Goal: Information Seeking & Learning: Learn about a topic

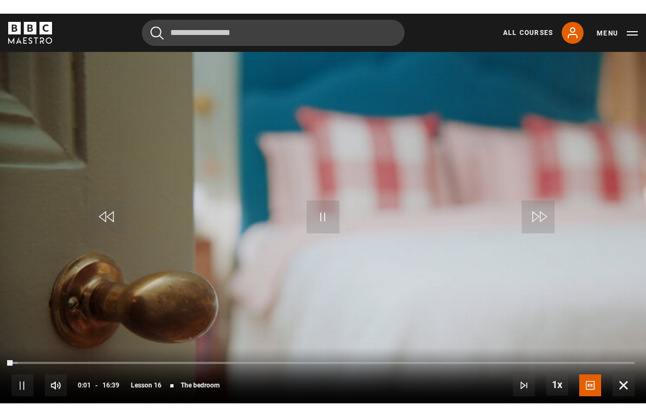
scroll to position [13, 0]
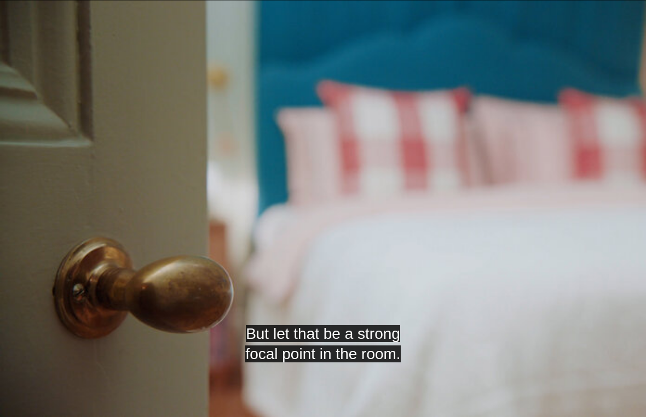
click at [412, 145] on video-js "But let that be a strong focal point in the room. Video Player is loading. Play…" at bounding box center [323, 208] width 646 height 417
click at [416, 159] on video-js "So having something quite structured Video Player is loading. Play Lesson The b…" at bounding box center [323, 208] width 646 height 417
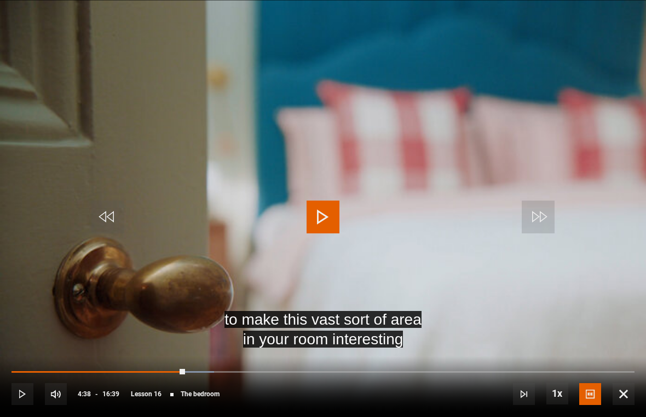
click at [122, 373] on div "Progress Bar" at bounding box center [98, 373] width 174 height 2
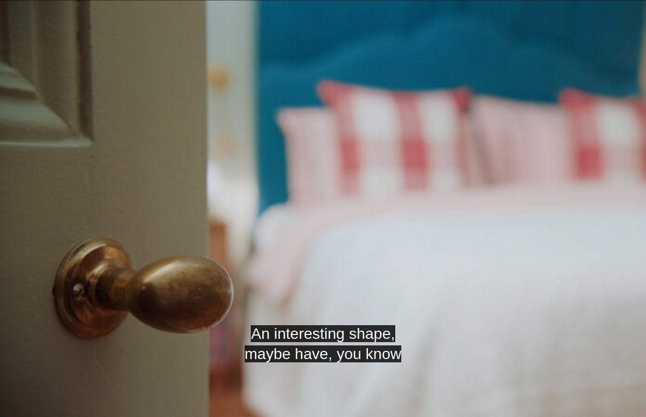
click at [367, 205] on video-js "An interesting shape, maybe have, you know Video Player is loading. Play Lesson…" at bounding box center [323, 208] width 646 height 417
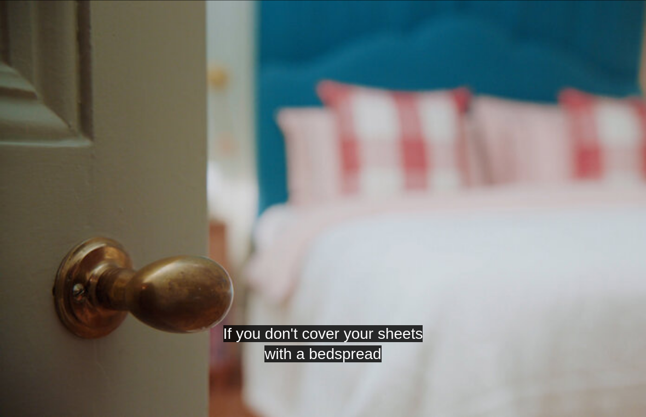
click at [347, 188] on video-js "If you don't cover your sheets with a bedspread Video Player is loading. Play L…" at bounding box center [323, 208] width 646 height 417
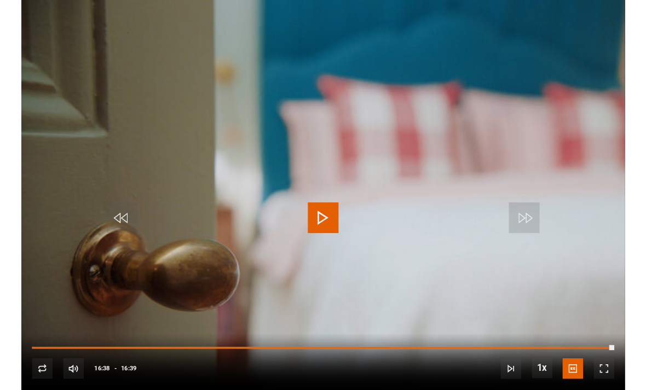
scroll to position [512, 0]
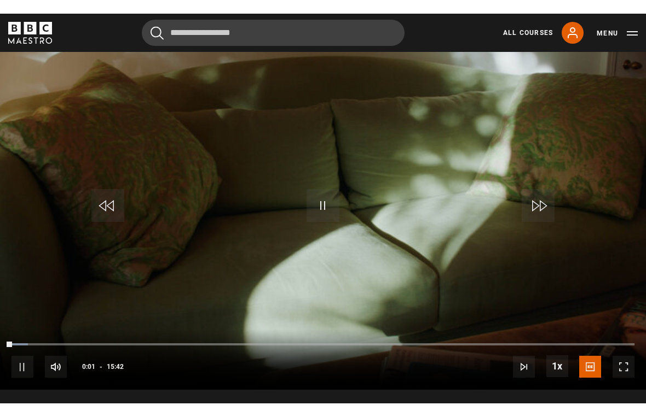
scroll to position [13, 0]
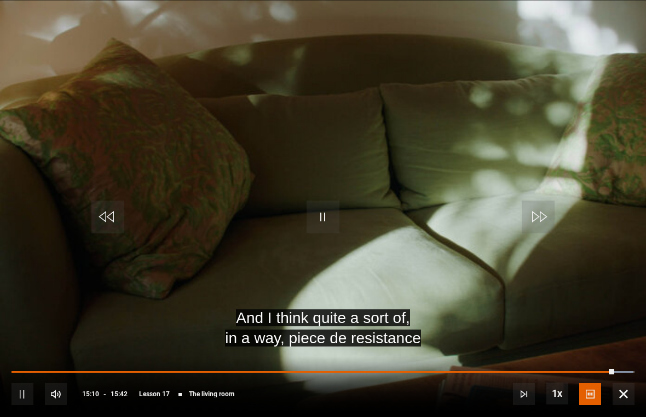
click at [556, 151] on video-js "And I think quite a sort of, in a way, piece de resistance Video Player is load…" at bounding box center [323, 208] width 646 height 417
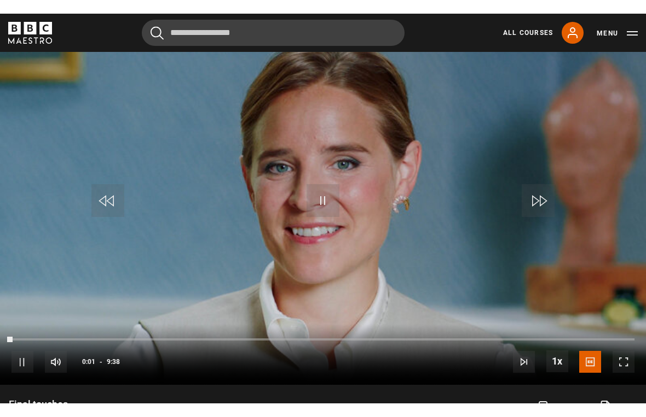
scroll to position [13, 0]
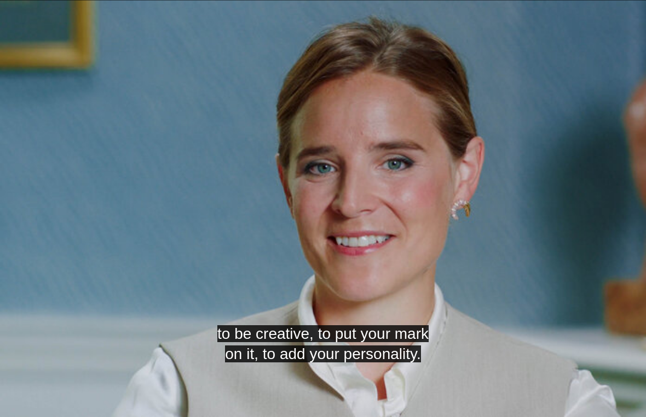
click at [608, 137] on video-js "to be creative, to put your mark on it, to add your personality. Video Player i…" at bounding box center [323, 208] width 646 height 417
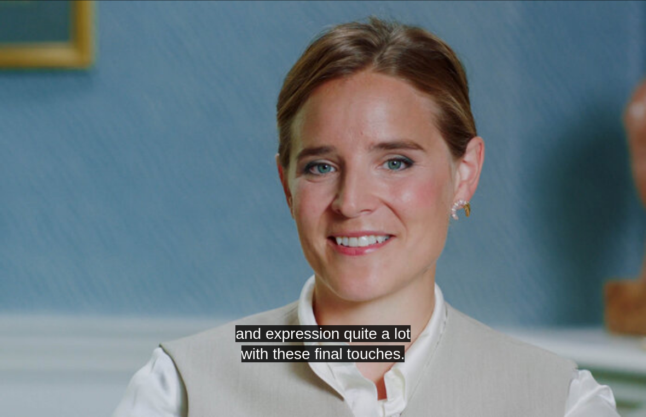
click at [556, 76] on video-js "and expression quite a lot with these final touches. Video Player is loading. P…" at bounding box center [323, 208] width 646 height 417
click at [606, 81] on video-js "It's a fun opportunity to add that final layer of personality. Video Player is …" at bounding box center [323, 208] width 646 height 417
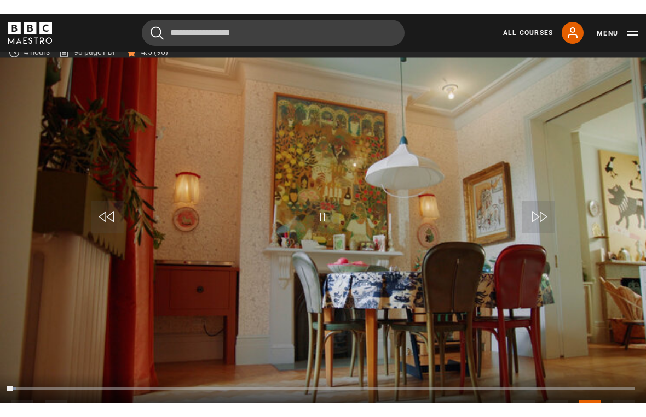
scroll to position [13, 0]
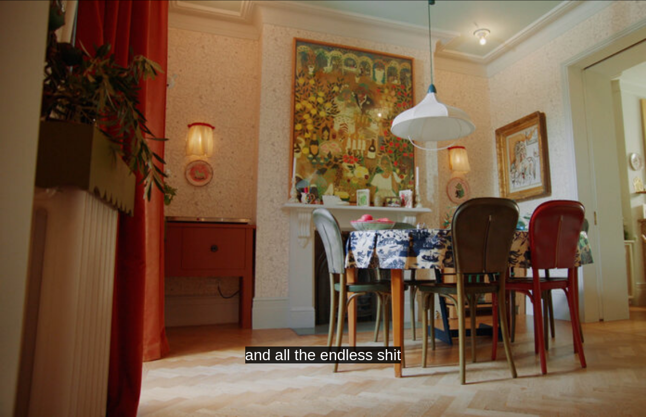
click at [581, 73] on video-js "and all the endless shit Video Player is loading. Play Lesson Live with the des…" at bounding box center [323, 208] width 646 height 417
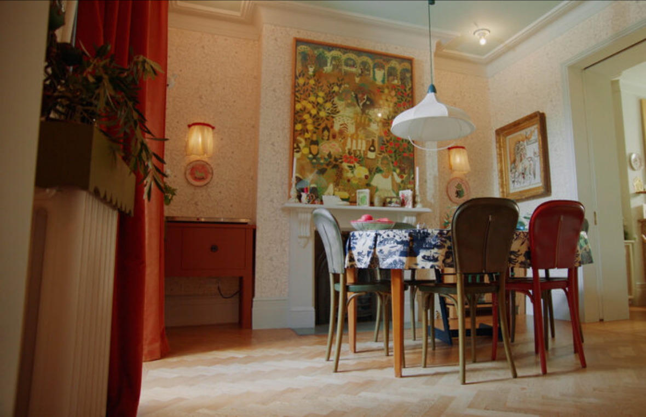
click at [82, 70] on video-js "Video Player is loading. Play Lesson Live with the design 10s Skip Back 10 seco…" at bounding box center [323, 208] width 646 height 417
click at [102, 110] on video-js "to be looked after Video Player is loading. Play Lesson Live with the design 10…" at bounding box center [323, 208] width 646 height 417
click at [620, 90] on video-js "Video Player is loading. Play Lesson Live with the design 10s Skip Back 10 seco…" at bounding box center [323, 208] width 646 height 417
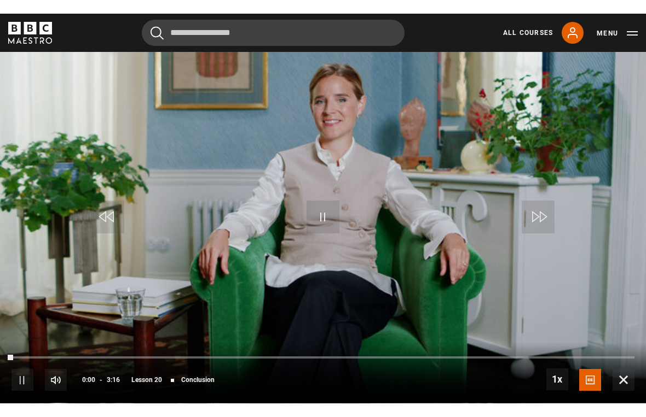
scroll to position [13, 0]
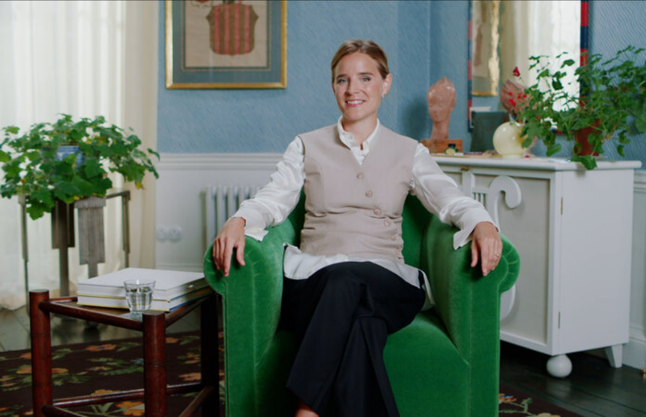
click at [535, 126] on video-js "Video Player is loading. Play Lesson Conclusion 10s Skip Back 10 seconds Pause …" at bounding box center [323, 208] width 646 height 417
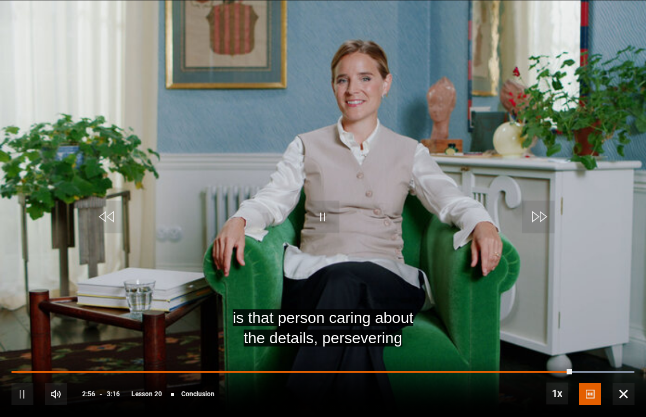
click at [601, 201] on video-js "is that person caring about the details, persevering Video Player is loading. P…" at bounding box center [323, 208] width 646 height 417
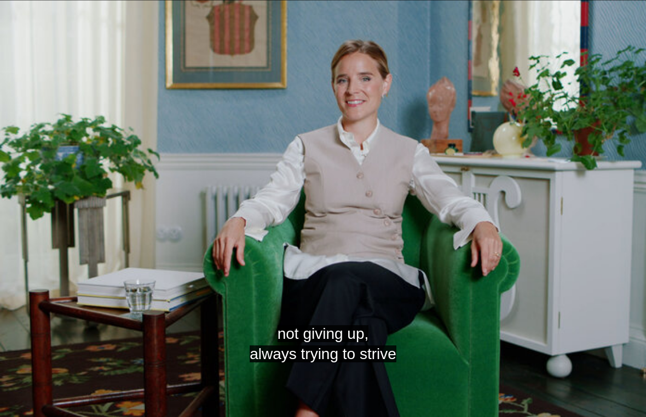
click at [634, 295] on video-js "not giving up, always trying to strive Video Player is loading. Play Lesson Con…" at bounding box center [323, 208] width 646 height 417
click at [624, 327] on video-js "And, yeah, good luck with it all. Video Player is loading. Play Lesson Conclusi…" at bounding box center [323, 208] width 646 height 417
click at [636, 390] on video-js "Video Player is loading. Play Lesson Conclusion 10s Skip Back 10 seconds Pause …" at bounding box center [323, 208] width 646 height 417
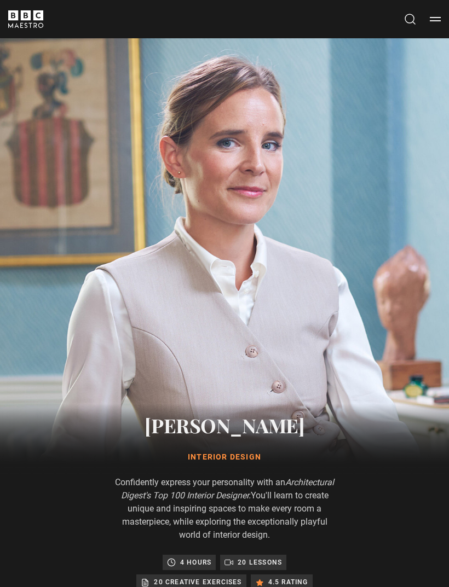
scroll to position [0, 0]
